Goal: Feedback & Contribution: Submit feedback/report problem

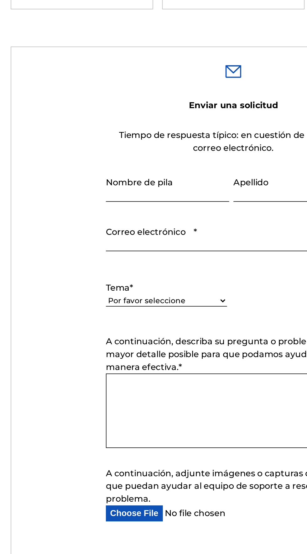
click at [87, 331] on input "Nombre de pila" at bounding box center [114, 328] width 73 height 18
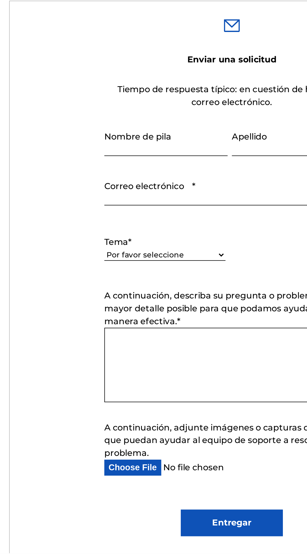
scroll to position [17, 0]
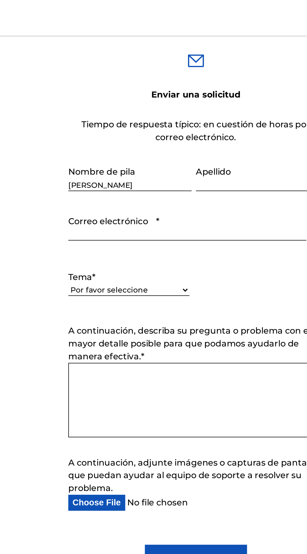
type input "[PERSON_NAME]"
click at [154, 320] on input "Apellido" at bounding box center [190, 311] width 73 height 18
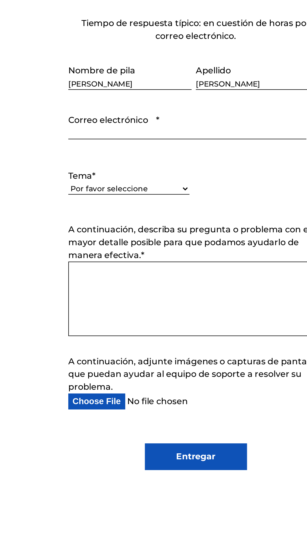
type input "[PERSON_NAME]"
click at [92, 349] on input "Correo electrónico *" at bounding box center [148, 340] width 140 height 18
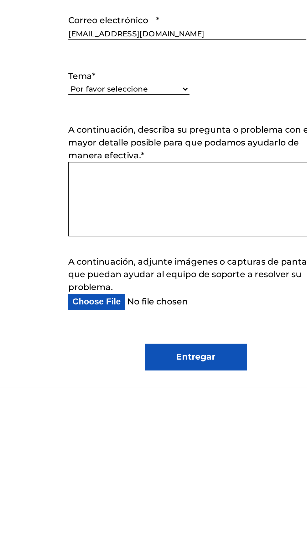
type input "[EMAIL_ADDRESS][DOMAIN_NAME]"
click at [86, 382] on select "Por favor seleccione Necesito ayuda con mi cuenta [PERSON_NAME] ayuda para gest…" at bounding box center [113, 378] width 71 height 7
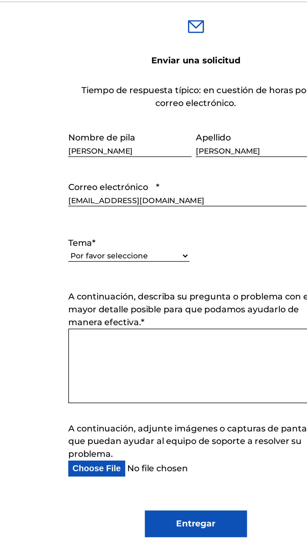
select select "I need help with payment"
click at [78, 382] on select "Por favor seleccione Necesito ayuda con mi cuenta [PERSON_NAME] ayuda para gest…" at bounding box center [113, 378] width 71 height 7
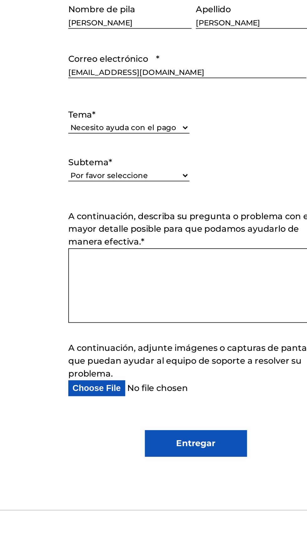
scroll to position [82, 0]
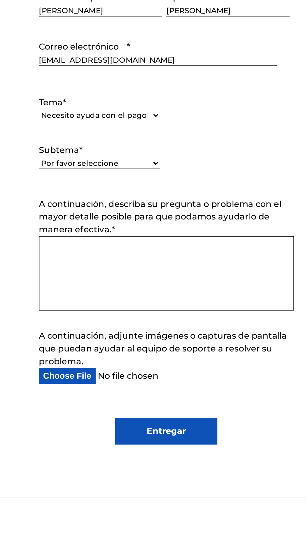
click at [90, 429] on textarea "A continuación, describa su pregunta o problema con el mayor detalle posible pa…" at bounding box center [153, 407] width 150 height 44
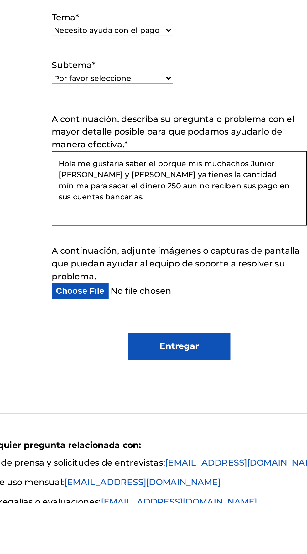
scroll to position [120, 0]
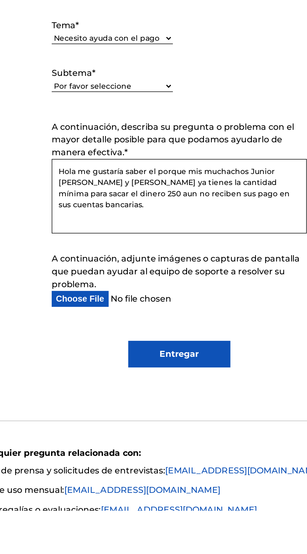
type textarea "Hola me gustaría saber el porque mis muchachos Junior [PERSON_NAME] y [PERSON_N…"
click at [87, 307] on select "Por favor seleccione Necesito ayuda para configurar mi información de pago en e…" at bounding box center [113, 304] width 71 height 7
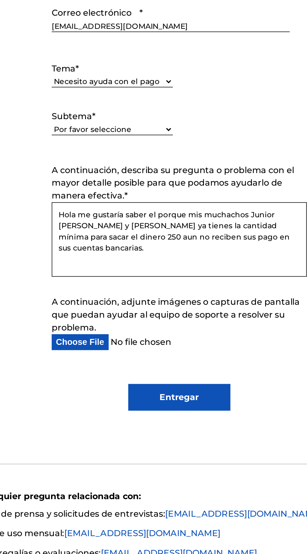
click at [158, 390] on textarea "Hola me gustaría saber el porque mis muchachos Junior [PERSON_NAME] y [PERSON_N…" at bounding box center [153, 368] width 150 height 44
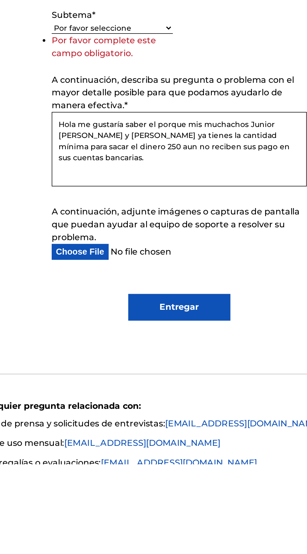
click at [86, 300] on select "Por favor seleccione Necesito ayuda para configurar mi información de pago en e…" at bounding box center [113, 297] width 71 height 7
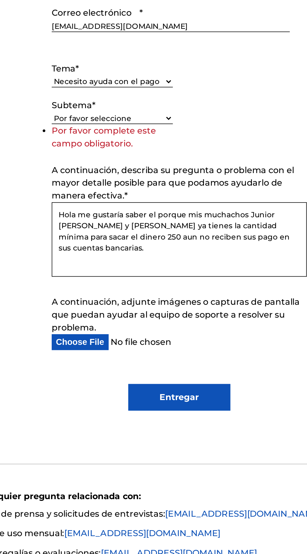
select select "I need a payment error resolved"
click at [78, 300] on select "Por favor seleccione Necesito ayuda para configurar mi información de pago en e…" at bounding box center [113, 297] width 71 height 7
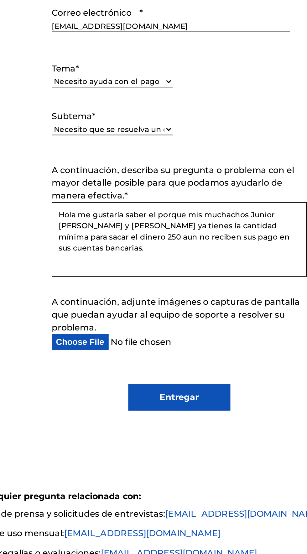
click at [168, 390] on textarea "Hola me gustaría saber el porque mis muchachos Junior [PERSON_NAME] y [PERSON_N…" at bounding box center [153, 368] width 150 height 44
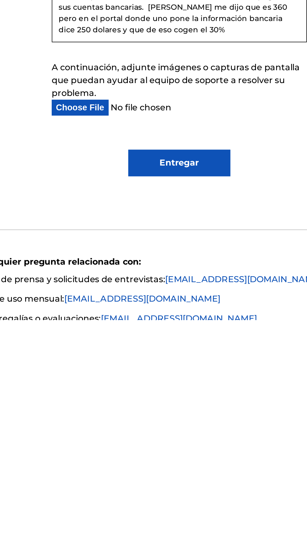
type textarea "Hola me gustaría saber el porque mis muchachos Junior [PERSON_NAME] y [PERSON_N…"
click at [149, 469] on input "Entregar" at bounding box center [154, 462] width 60 height 16
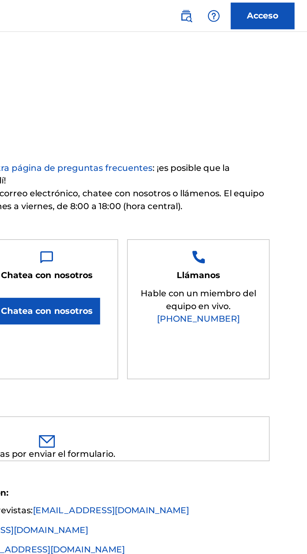
scroll to position [0, 0]
